Goal: Information Seeking & Learning: Compare options

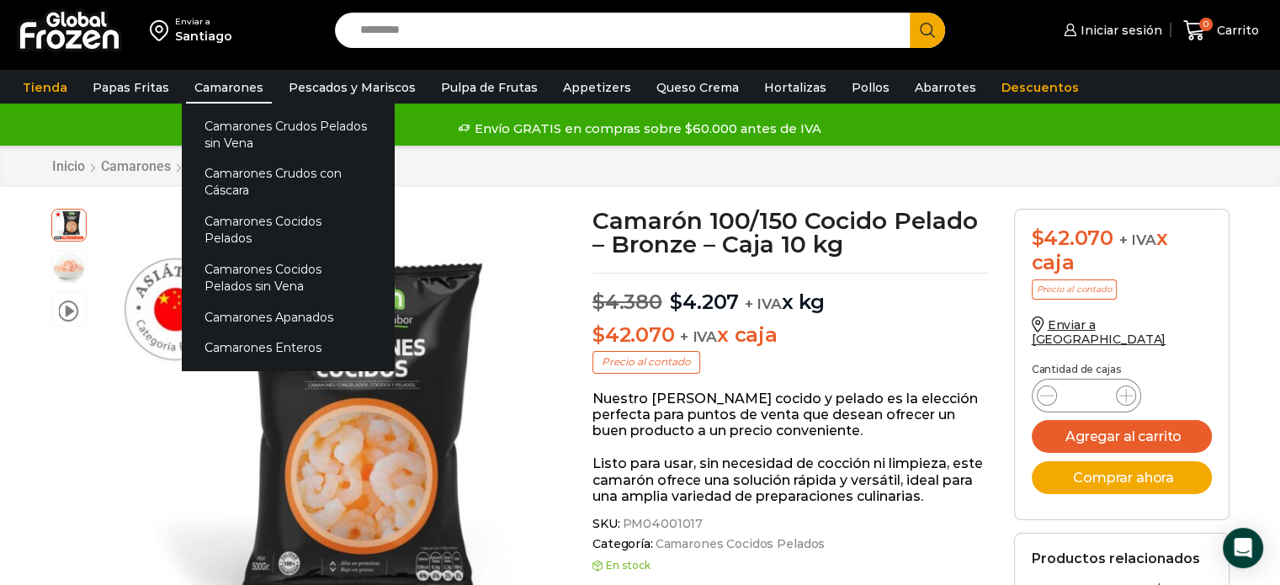
click at [210, 91] on link "Camarones" at bounding box center [229, 88] width 86 height 32
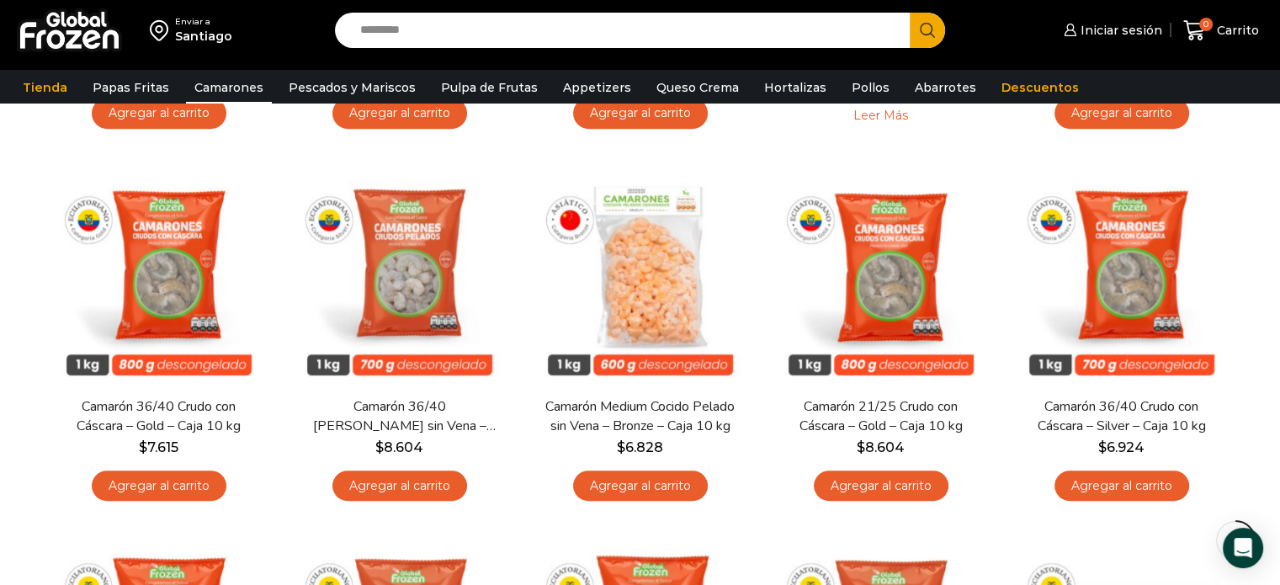
scroll to position [832, 0]
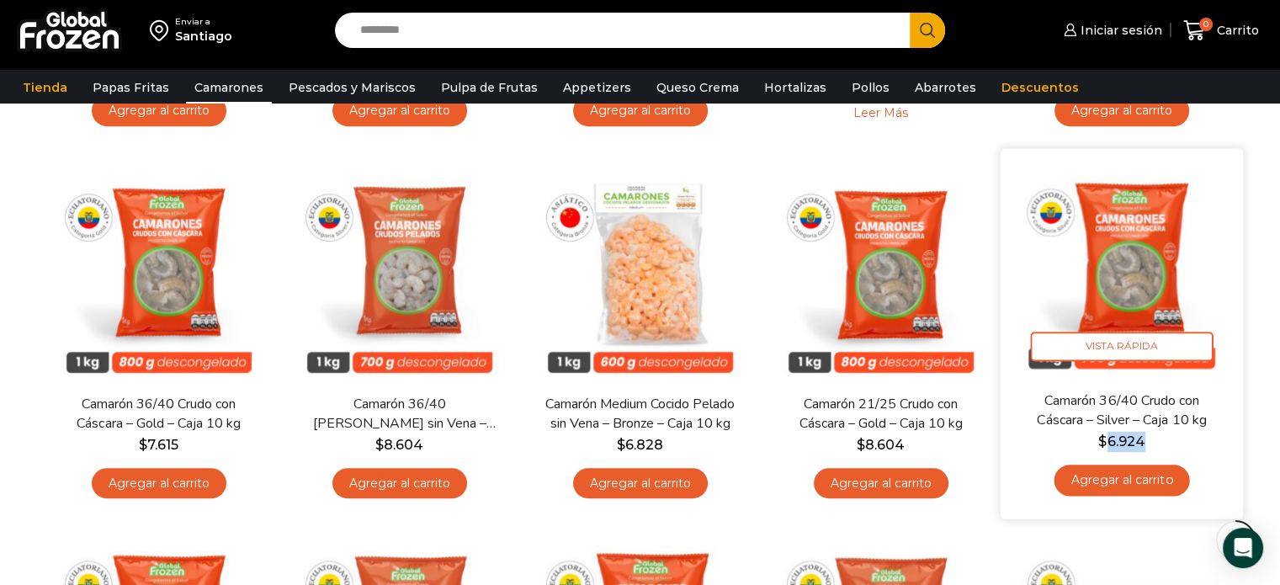
drag, startPoint x: 1108, startPoint y: 443, endPoint x: 1154, endPoint y: 443, distance: 46.3
click at [1154, 443] on span "$ 6.924" at bounding box center [1122, 441] width 217 height 20
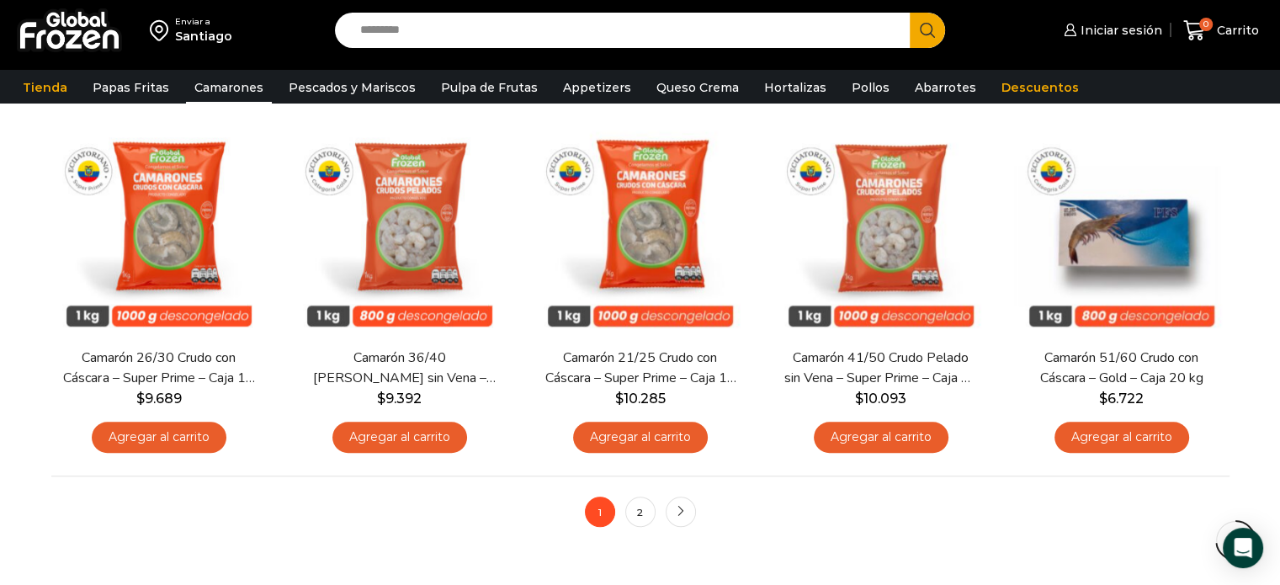
scroll to position [1251, 0]
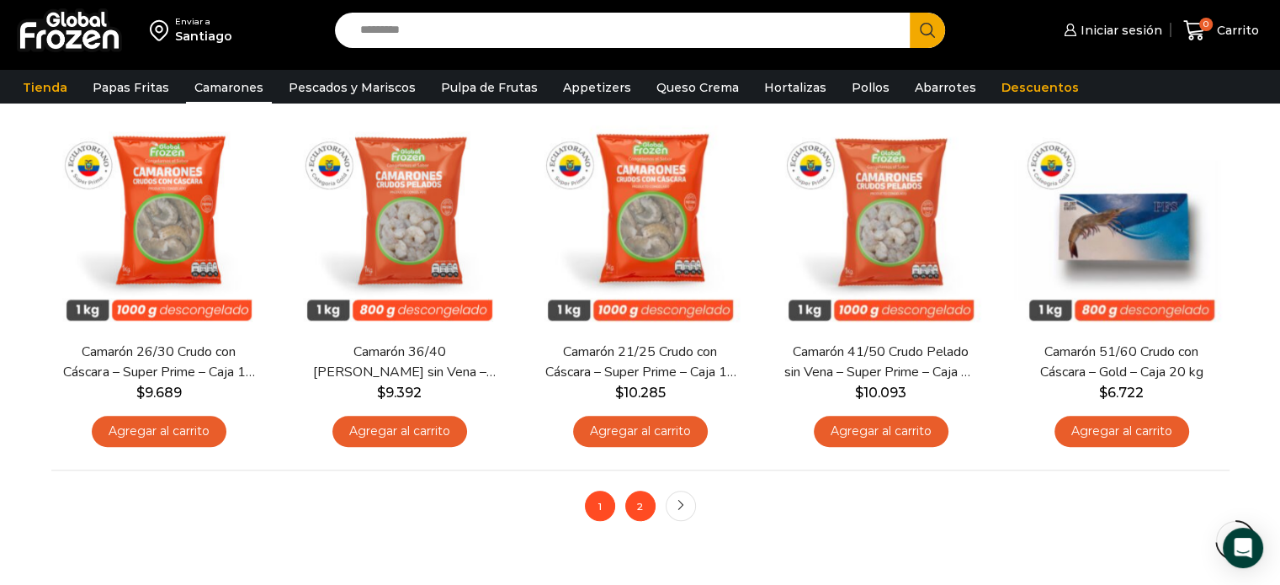
click at [640, 502] on link "2" at bounding box center [640, 506] width 30 height 30
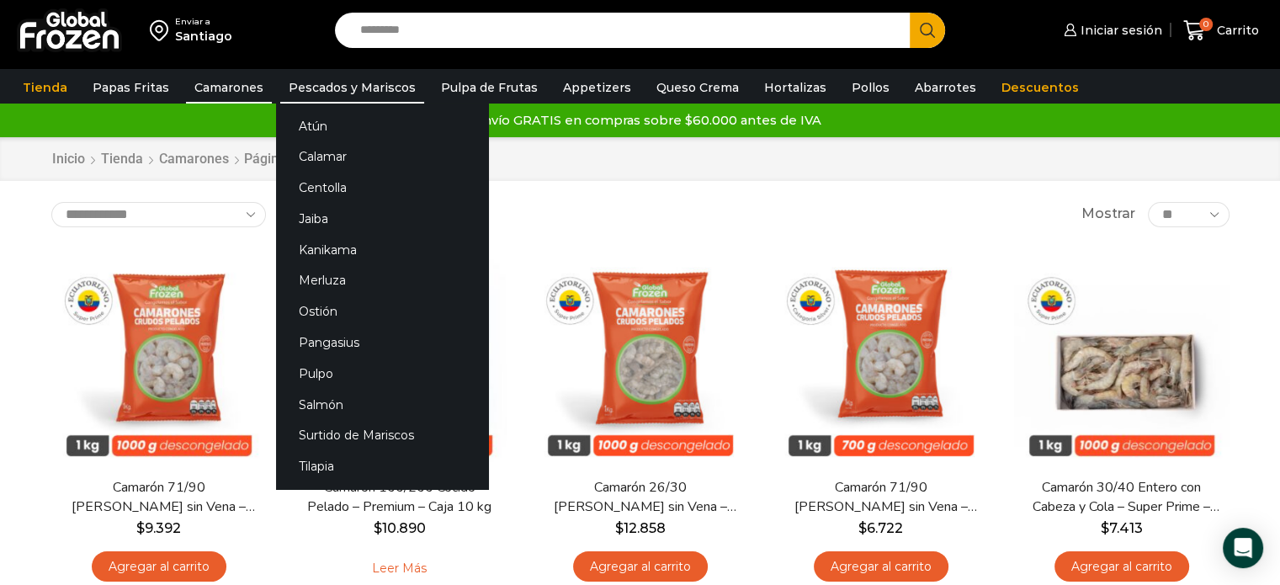
click at [301, 78] on link "Pescados y Mariscos" at bounding box center [352, 88] width 144 height 32
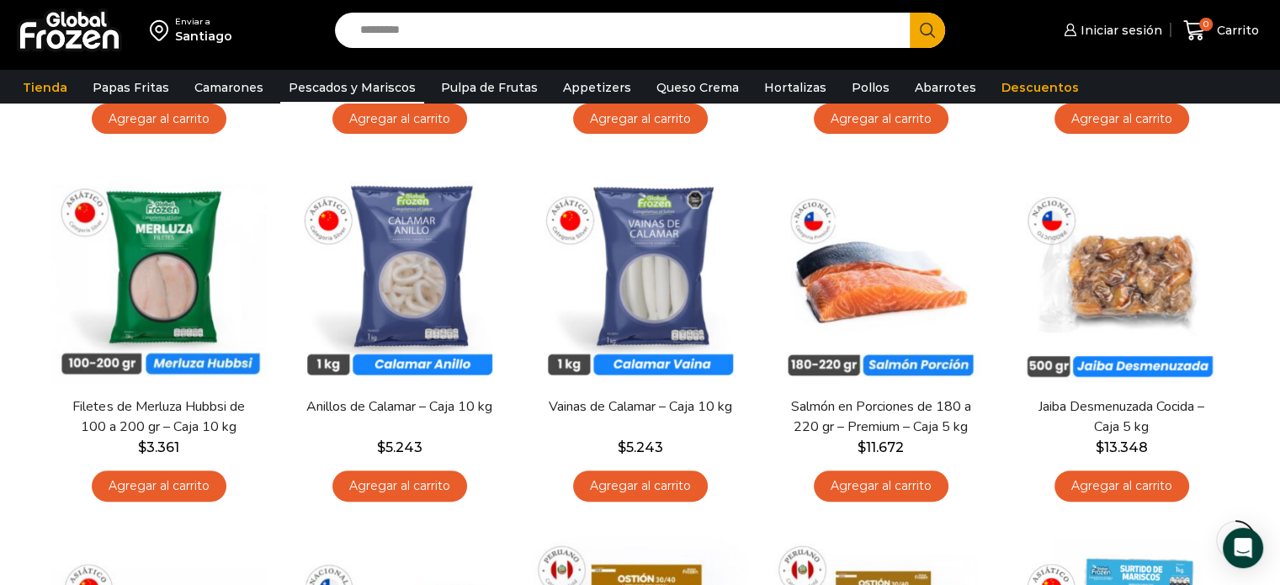
scroll to position [434, 0]
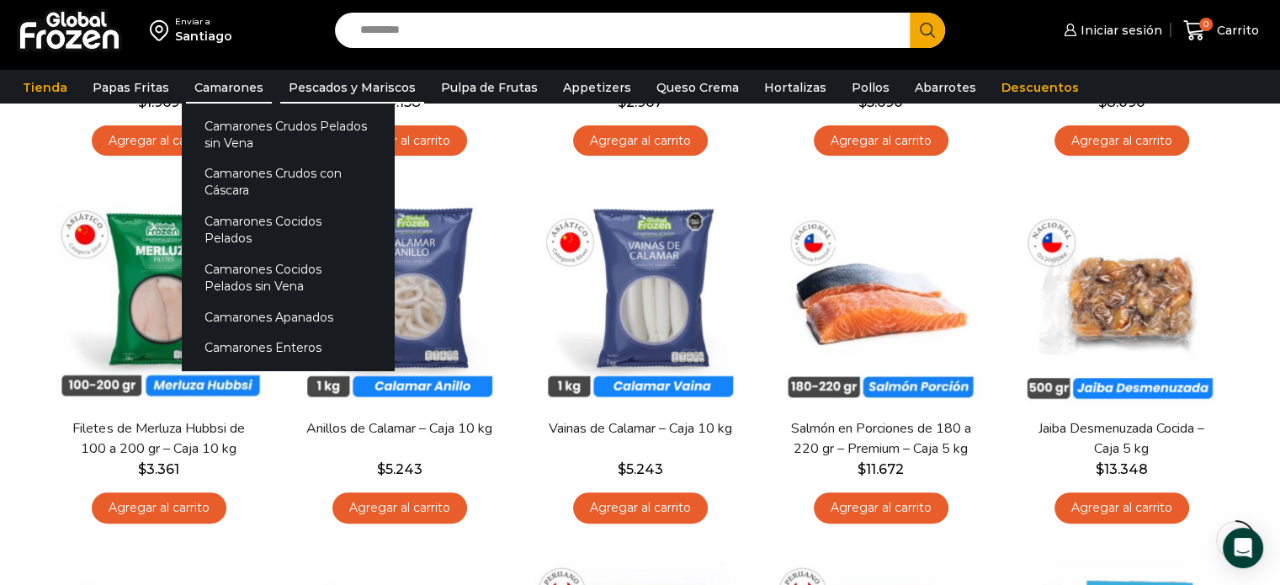
click at [210, 88] on link "Camarones" at bounding box center [229, 88] width 86 height 32
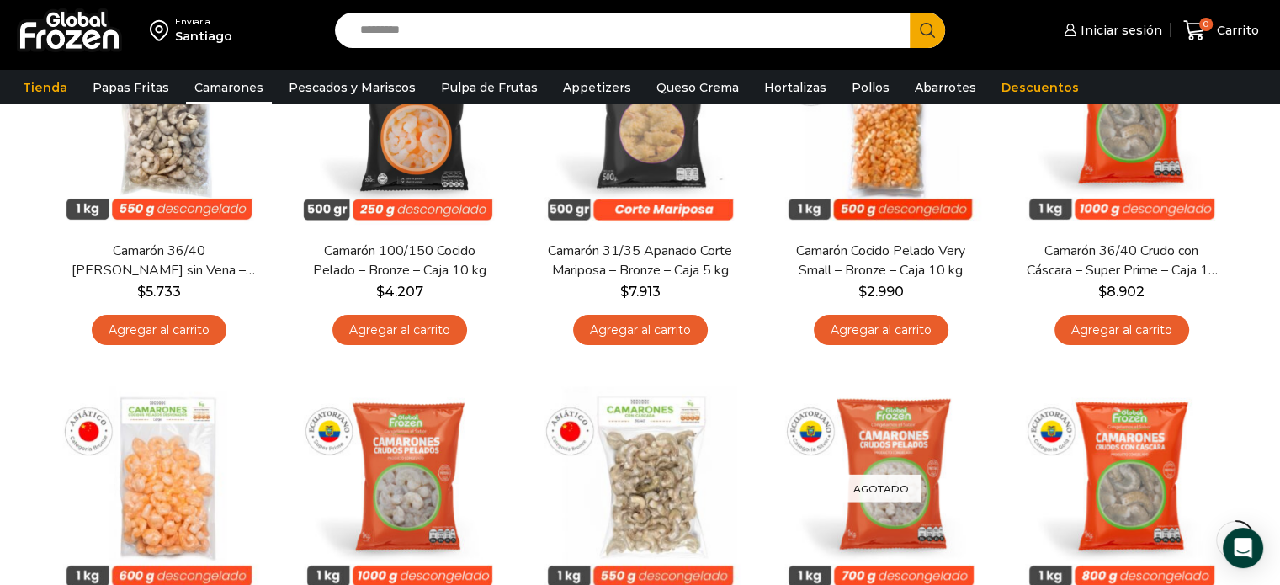
scroll to position [253, 0]
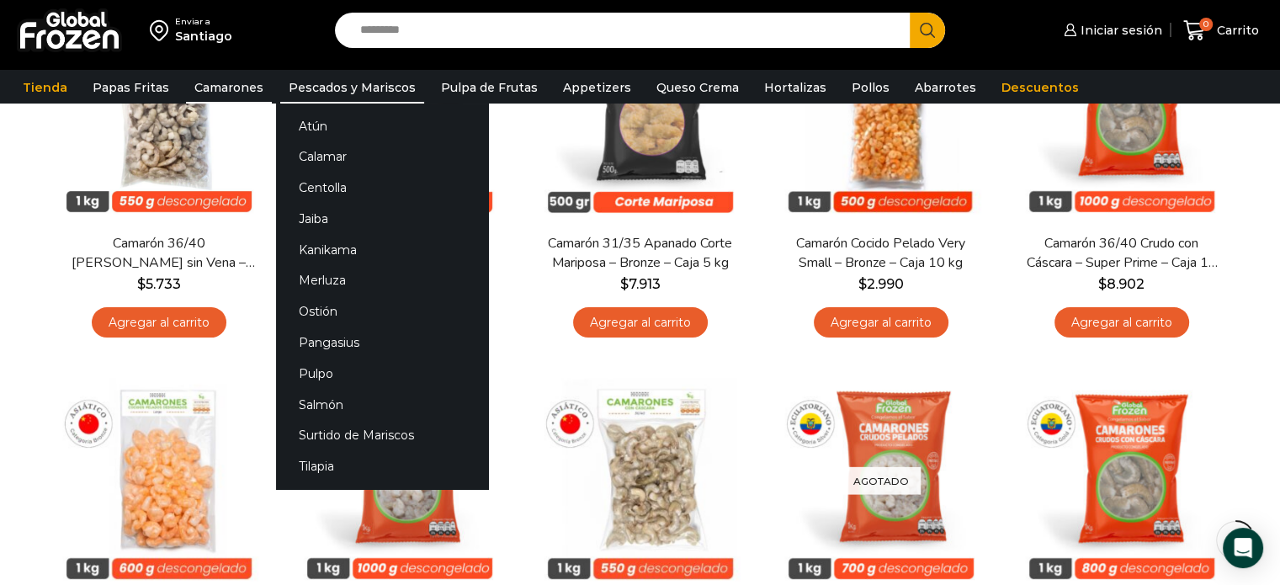
click at [306, 97] on link "Pescados y Mariscos" at bounding box center [352, 88] width 144 height 32
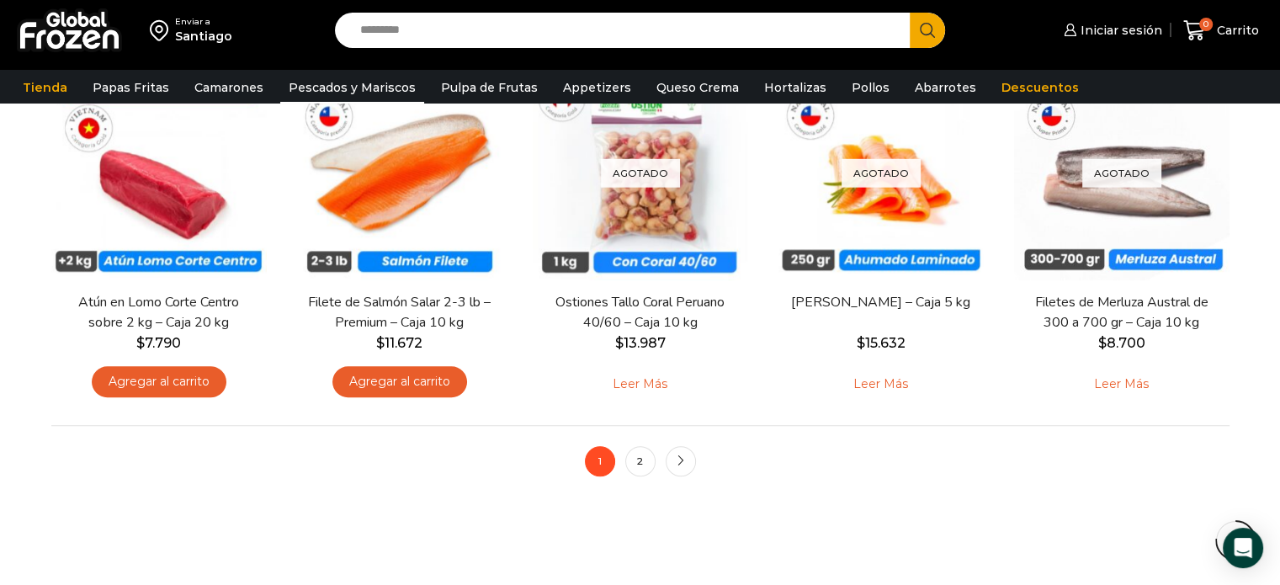
scroll to position [1310, 0]
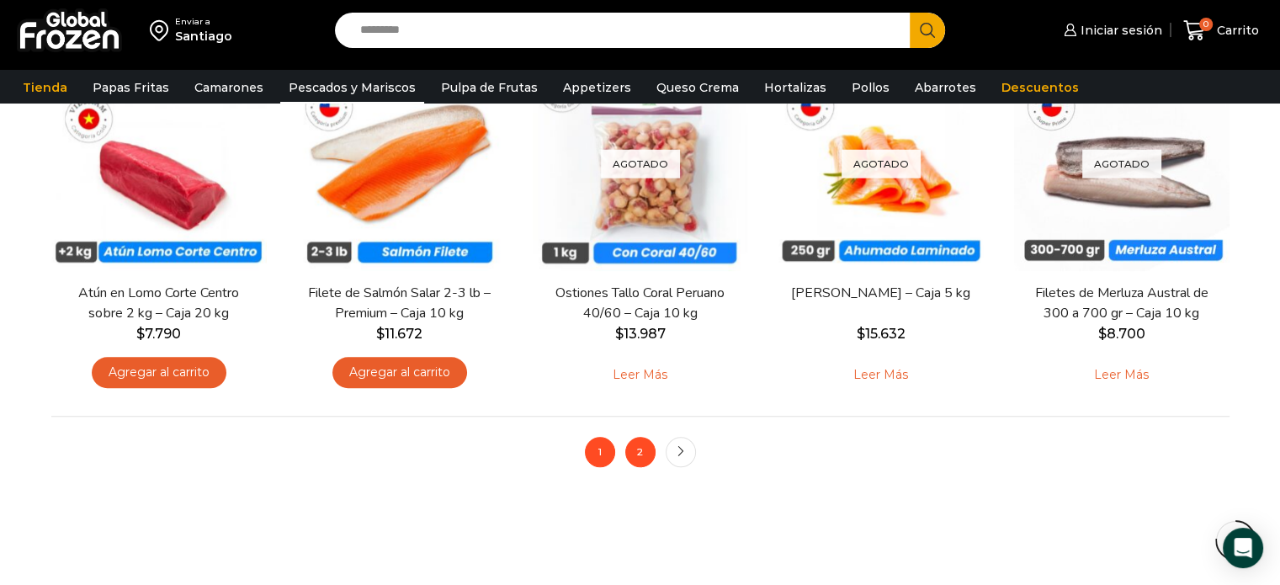
click at [633, 449] on link "2" at bounding box center [640, 452] width 30 height 30
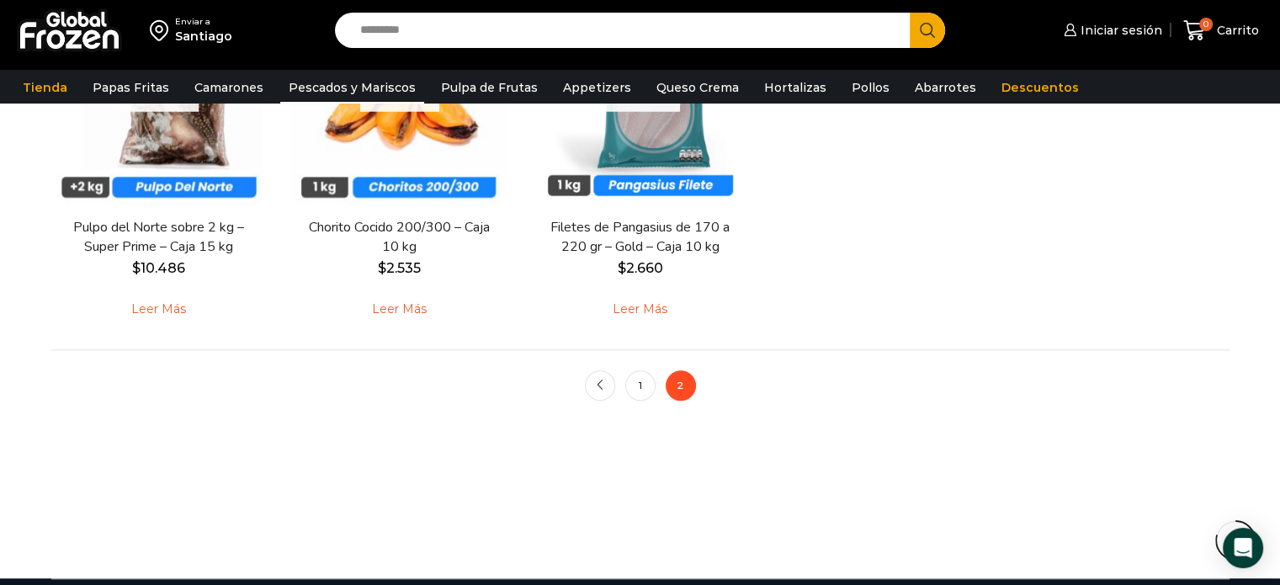
scroll to position [1392, 0]
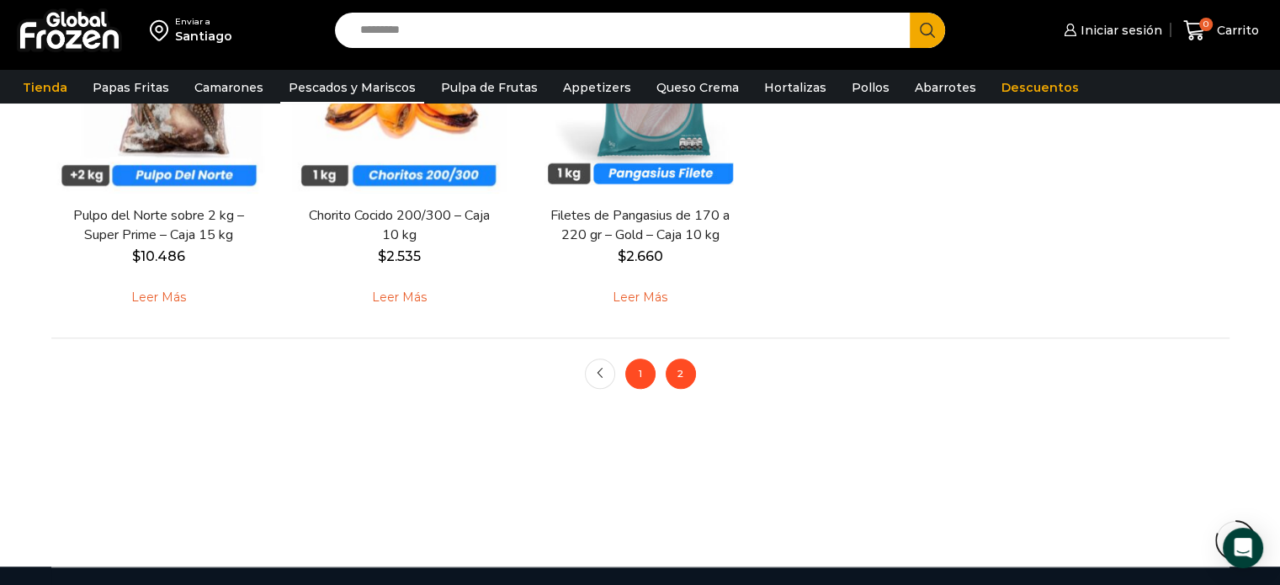
click at [635, 377] on link "1" at bounding box center [640, 374] width 30 height 30
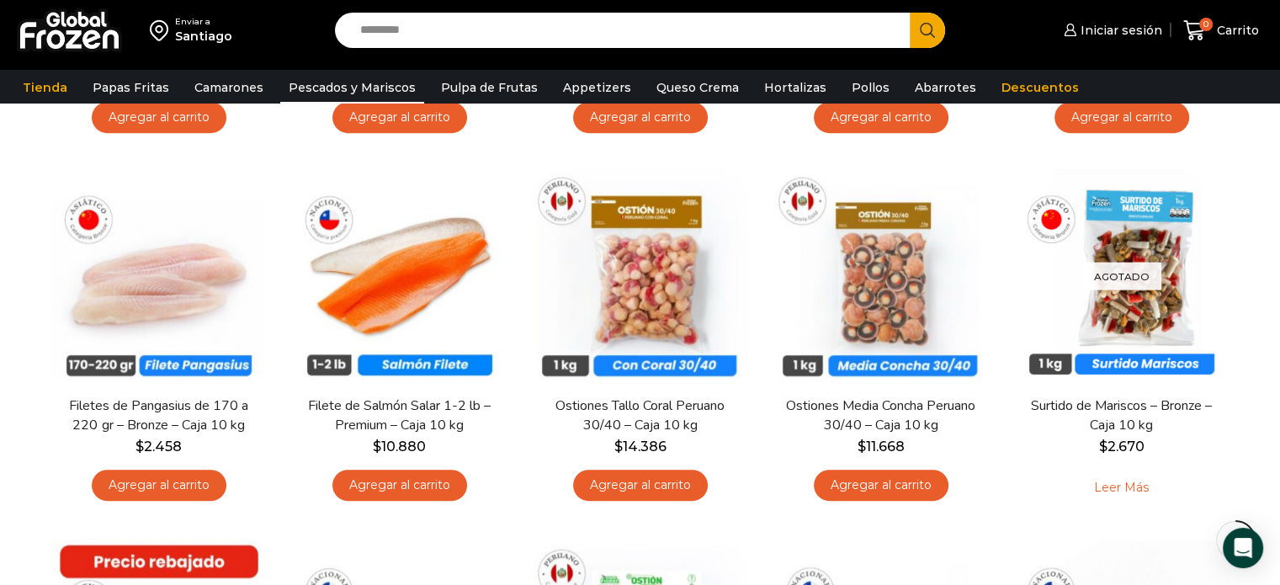
scroll to position [817, 0]
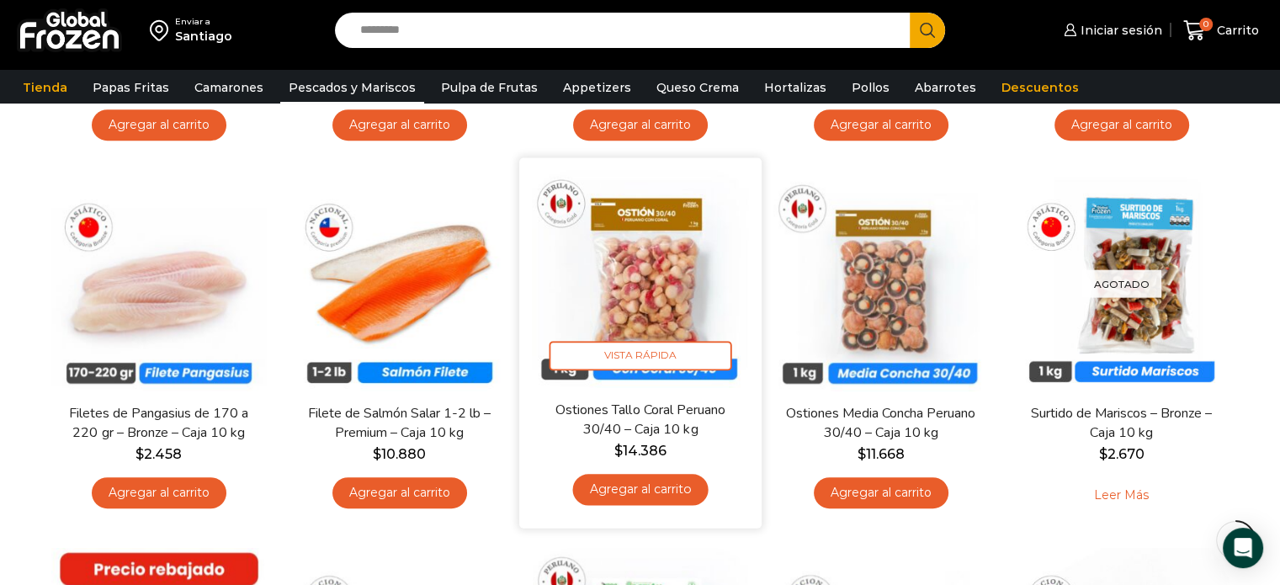
click at [610, 327] on img at bounding box center [640, 279] width 217 height 217
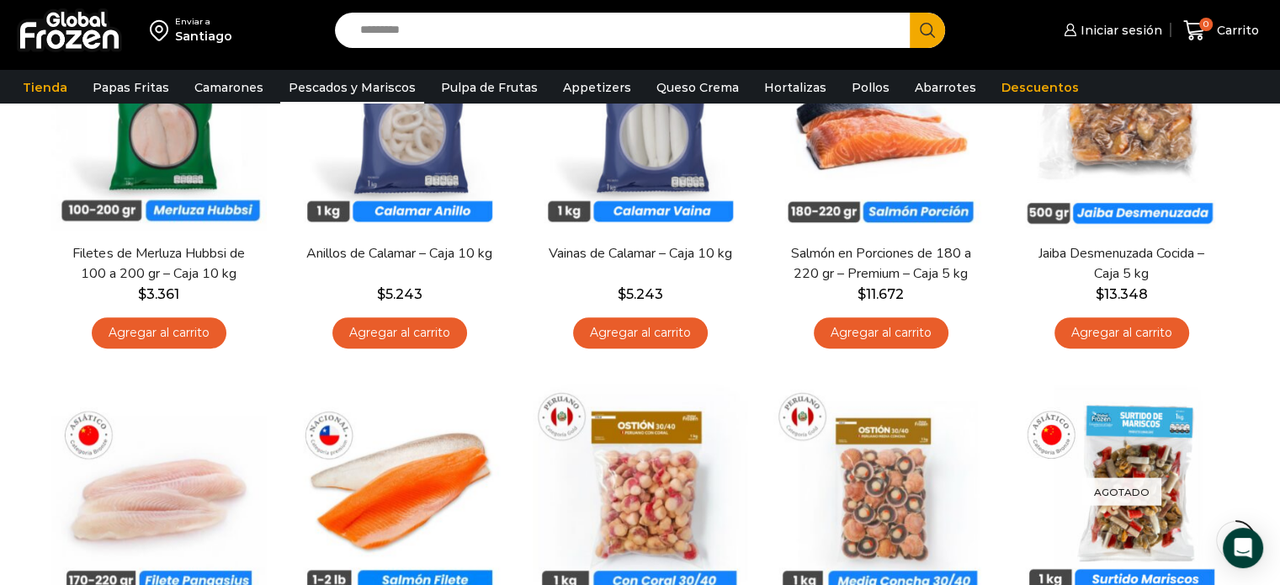
scroll to position [598, 0]
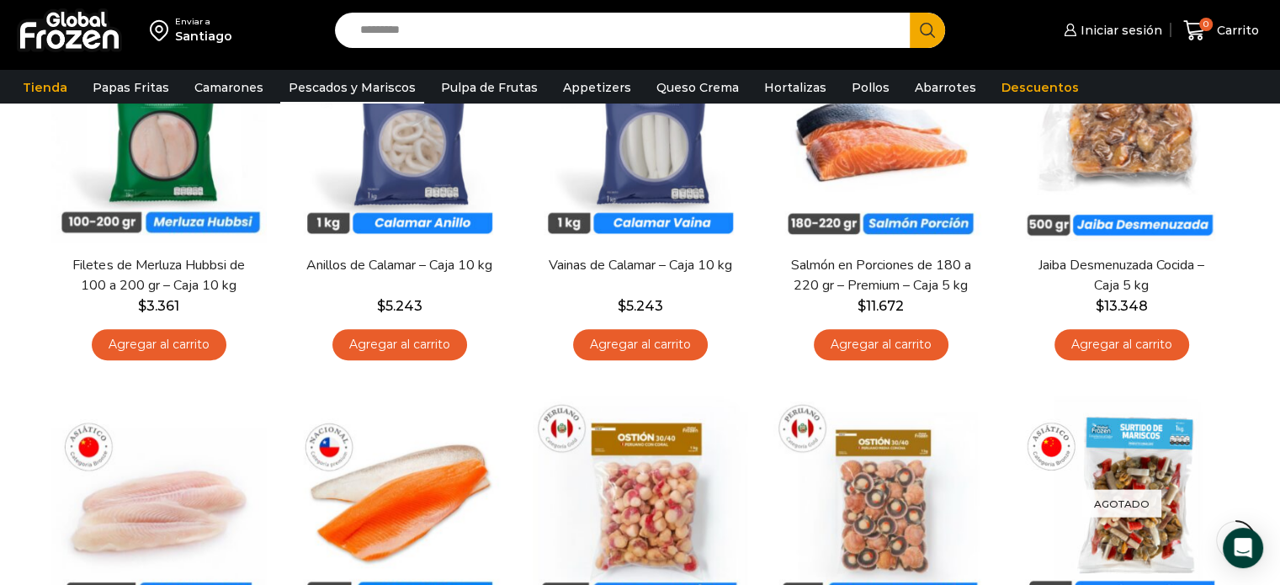
click at [1267, 236] on div "Enviar a Santiago Search input Search Iniciar sesión" at bounding box center [640, 379] width 1280 height 1954
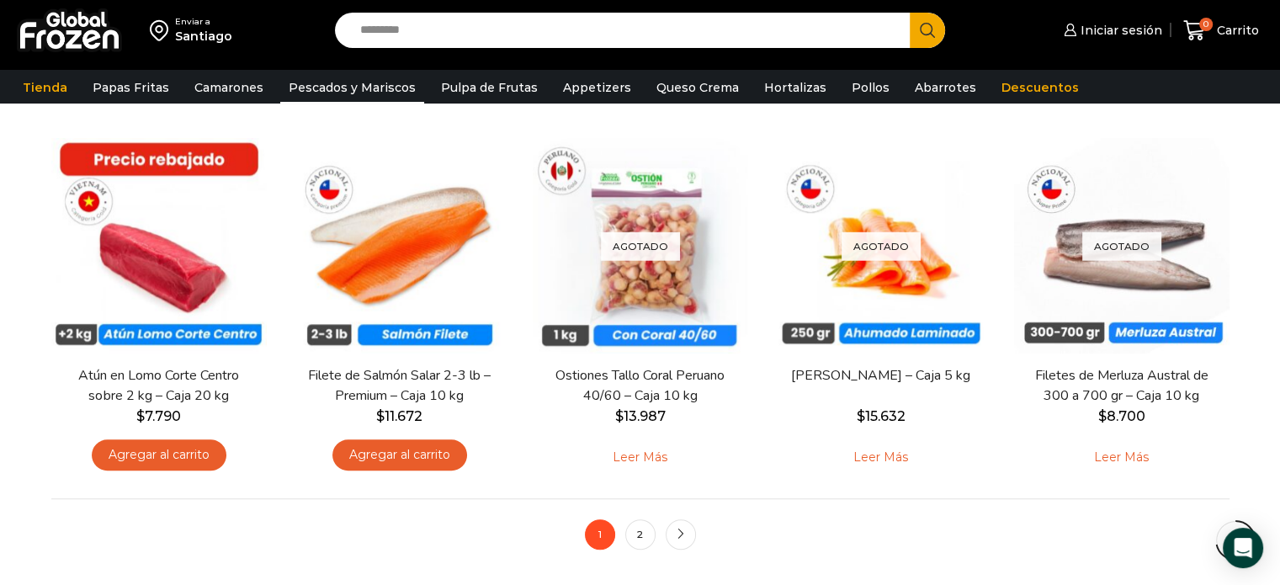
scroll to position [1230, 0]
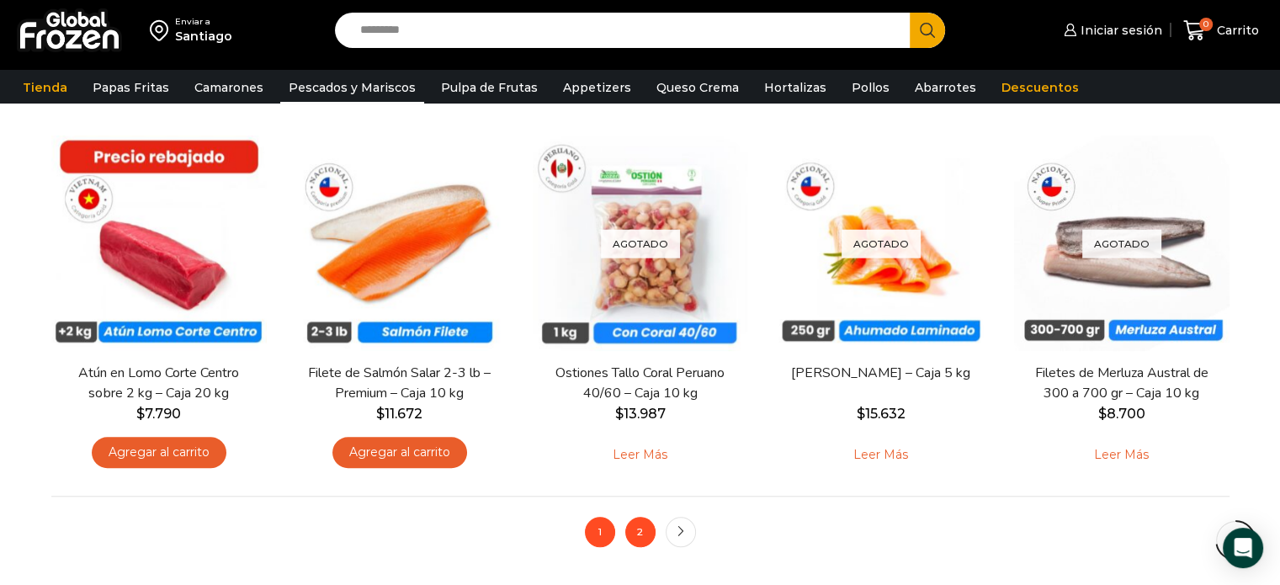
click at [646, 533] on link "2" at bounding box center [640, 532] width 30 height 30
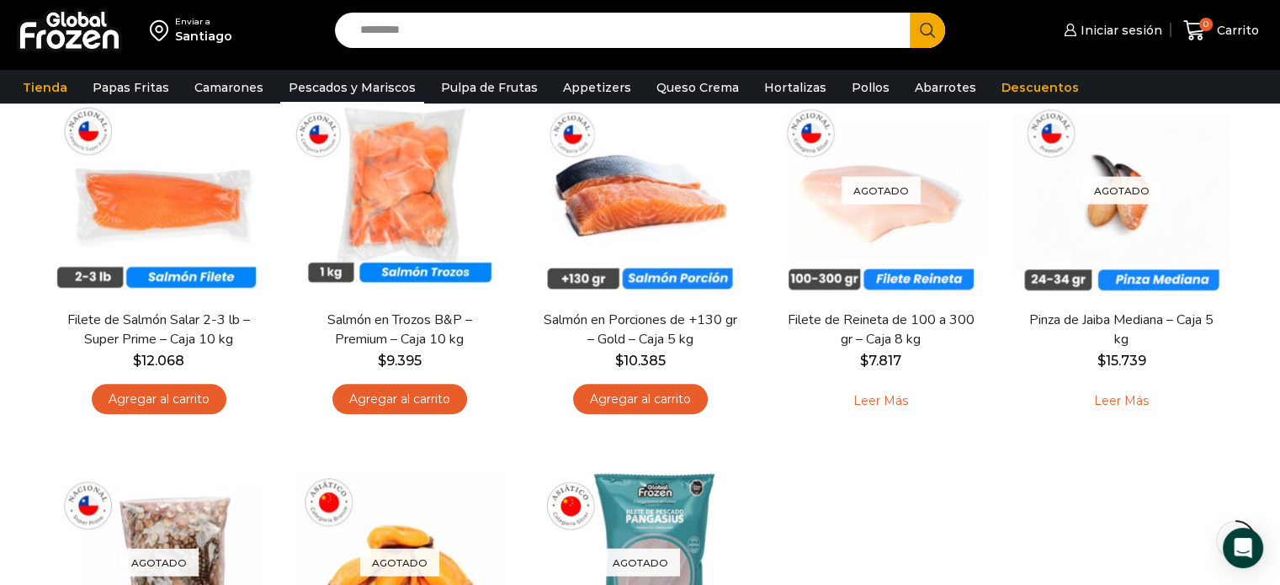
scroll to position [919, 0]
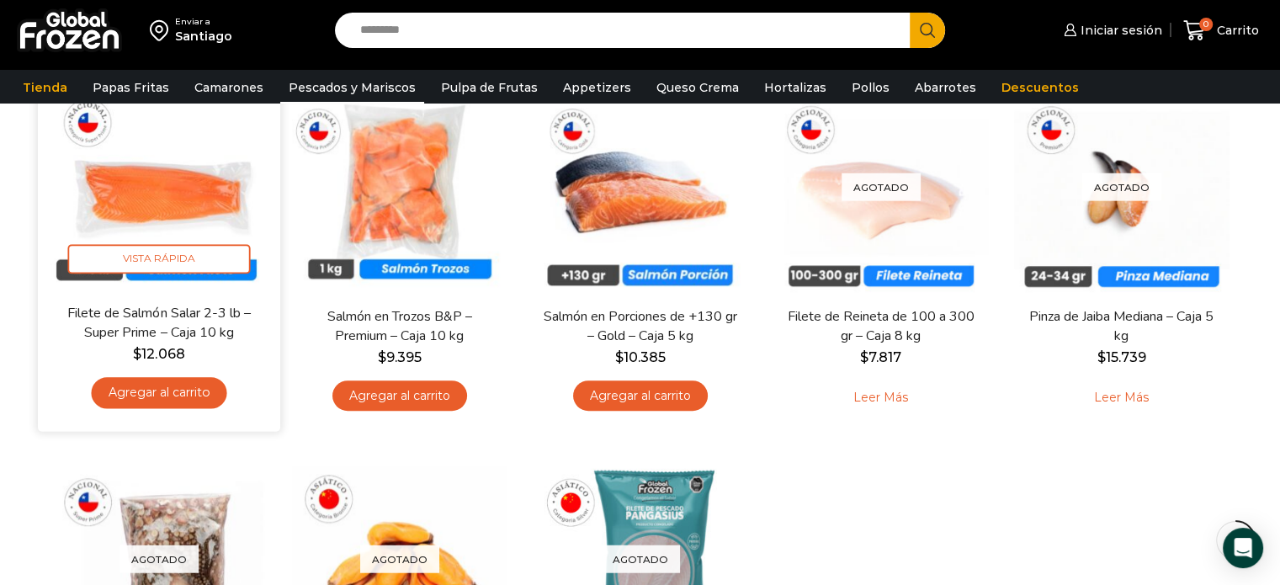
click at [146, 201] on img at bounding box center [159, 181] width 217 height 217
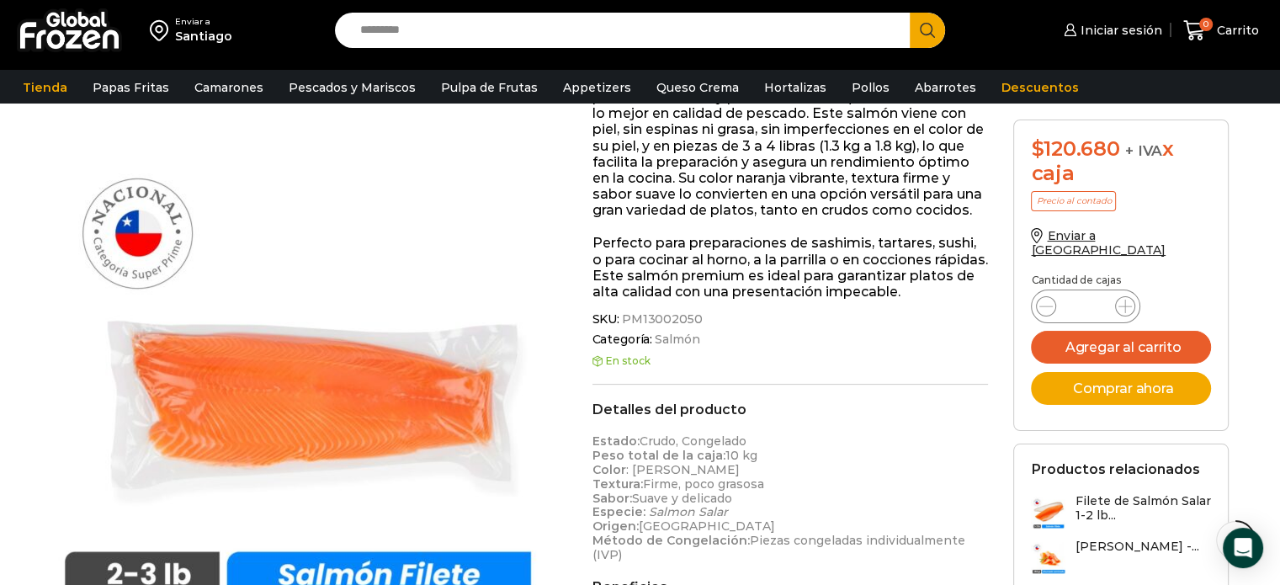
scroll to position [320, 0]
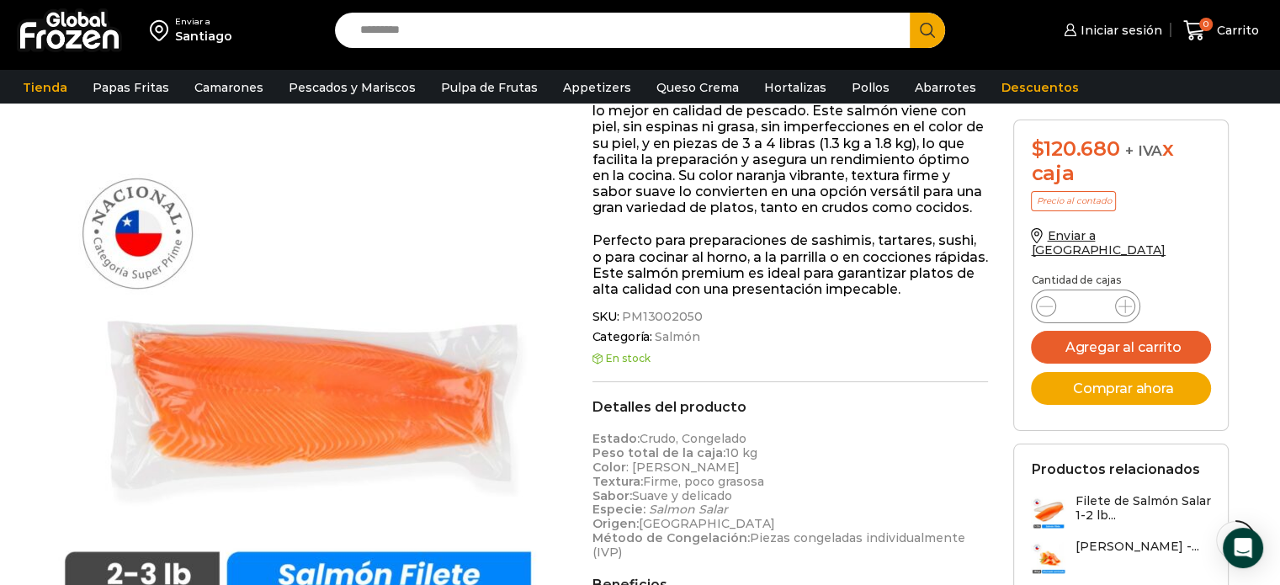
click at [822, 423] on div "Detalles del producto Estado: Crudo, Congelado Peso total de la caja: 10 kg Col…" at bounding box center [791, 479] width 397 height 160
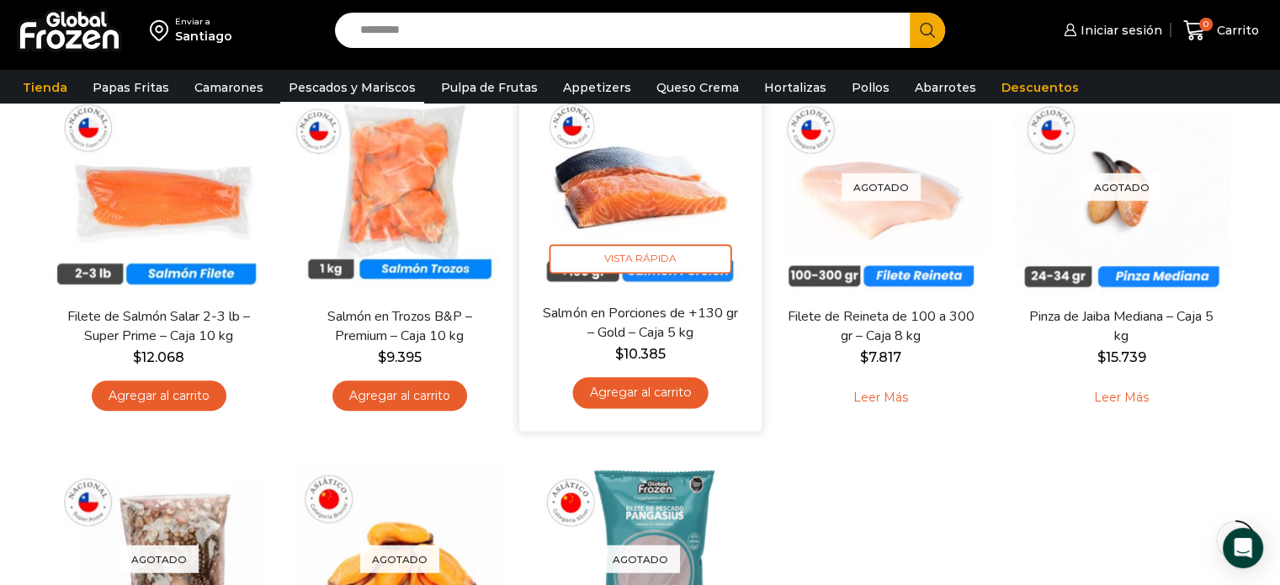
click at [686, 217] on img at bounding box center [640, 181] width 217 height 217
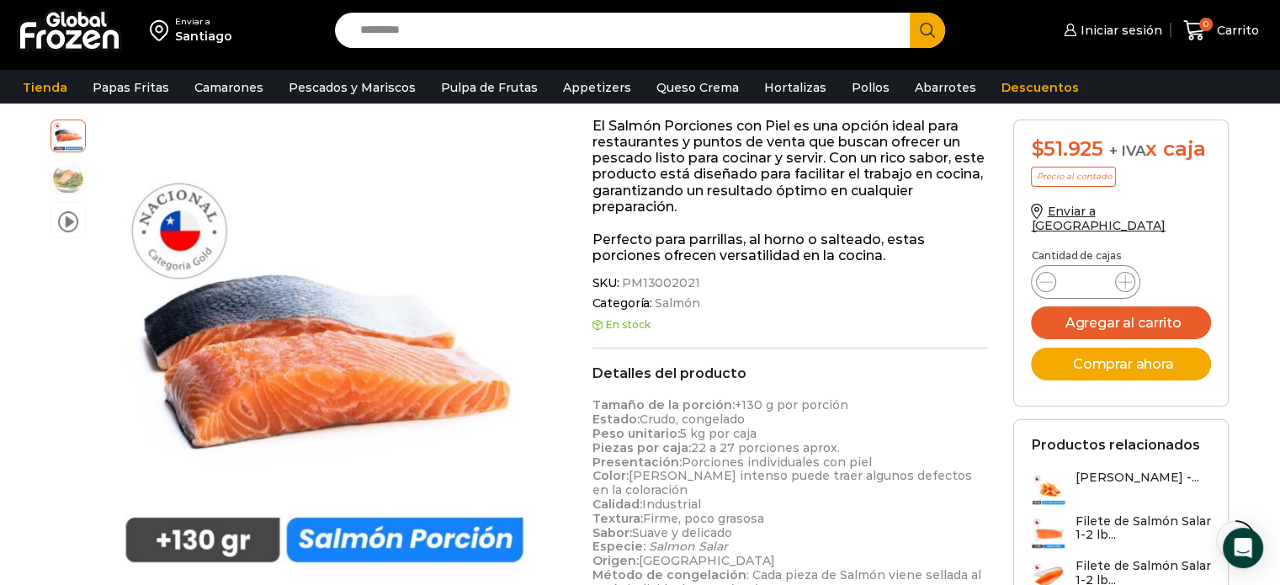
scroll to position [277, 0]
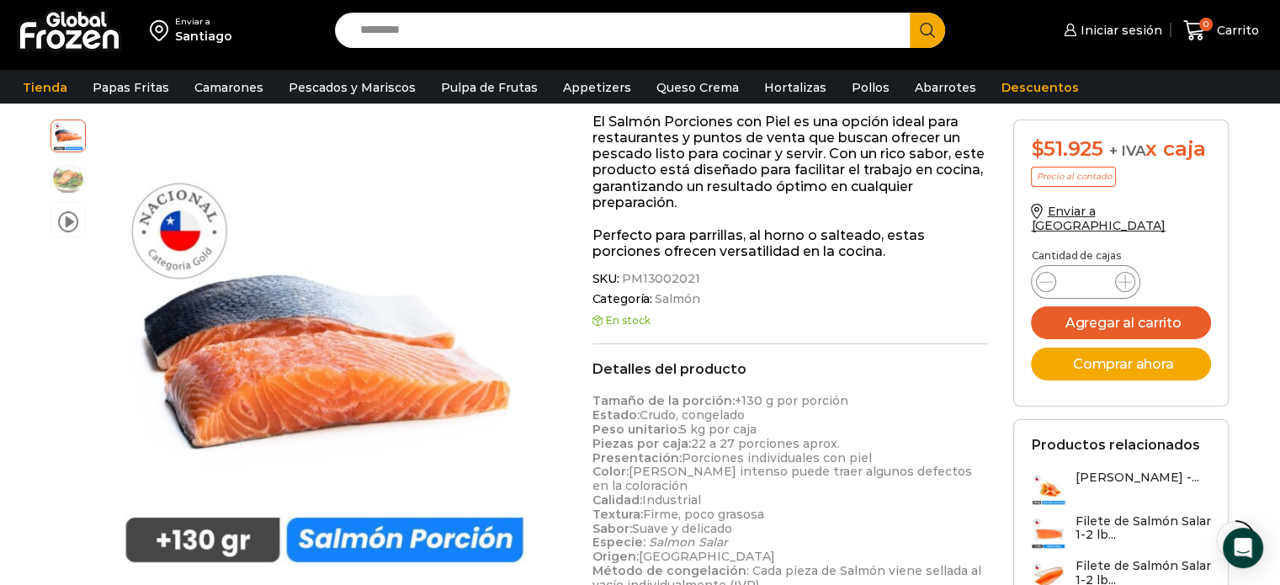
drag, startPoint x: 0, startPoint y: 0, endPoint x: 1291, endPoint y: 234, distance: 1312.4
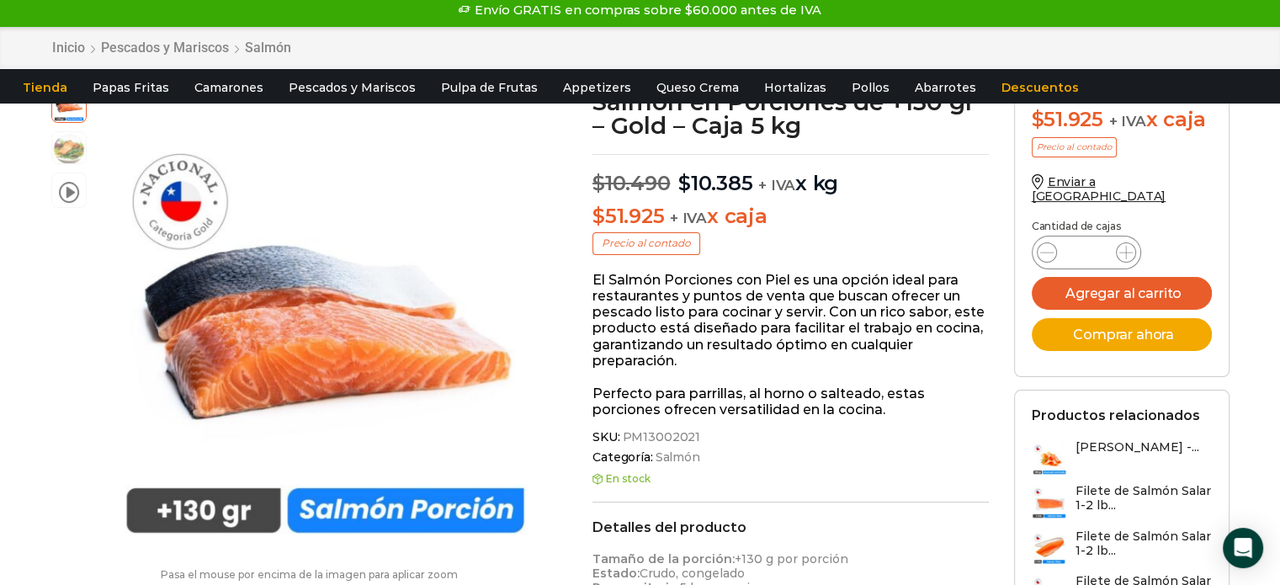
scroll to position [0, 0]
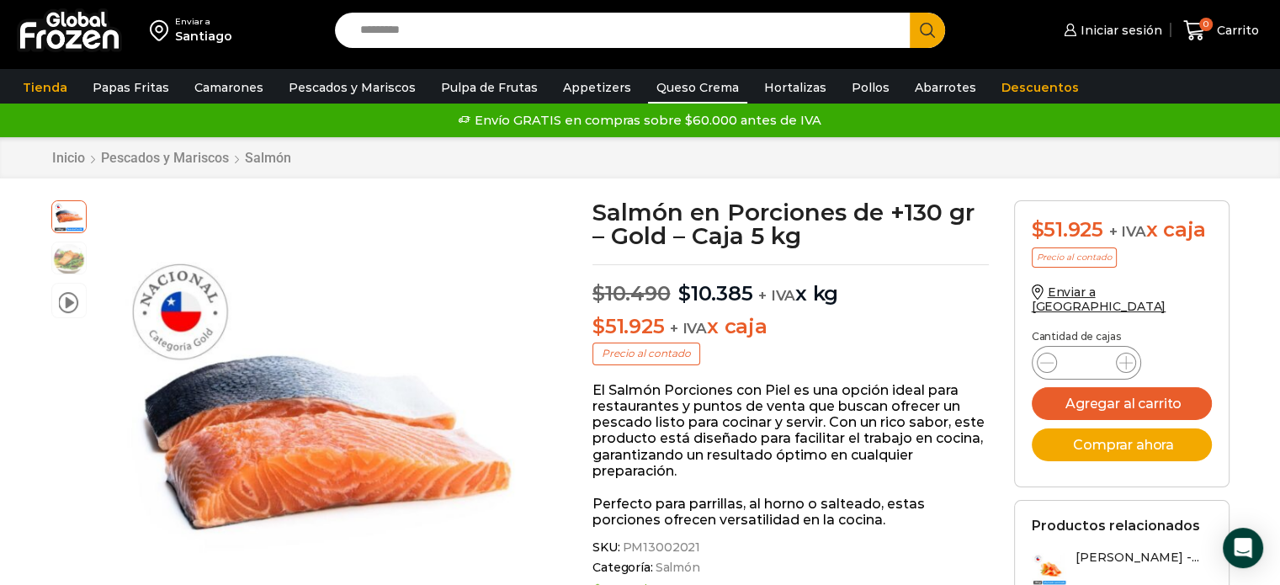
click at [694, 95] on link "Queso Crema" at bounding box center [697, 88] width 99 height 32
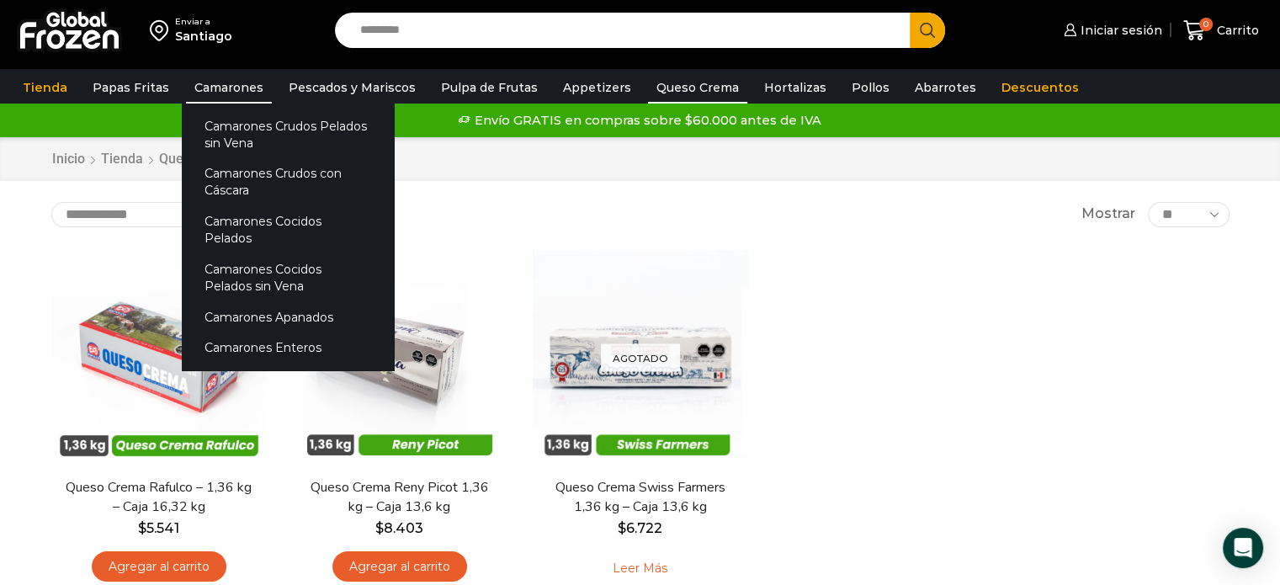
click at [222, 78] on link "Camarones" at bounding box center [229, 88] width 86 height 32
